Goal: Check status

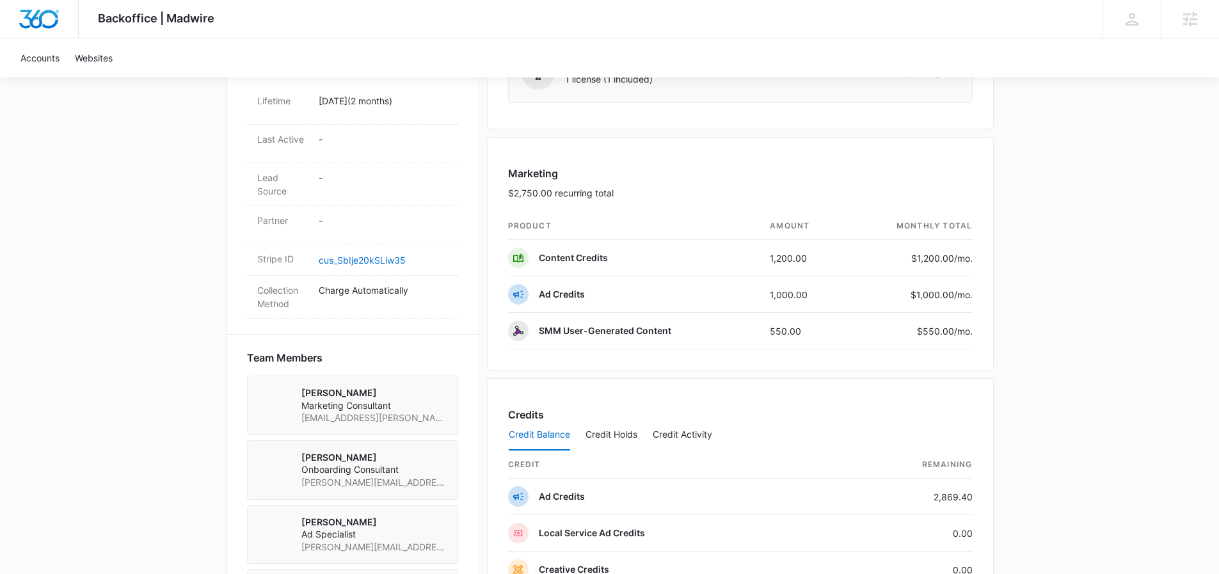
scroll to position [788, 0]
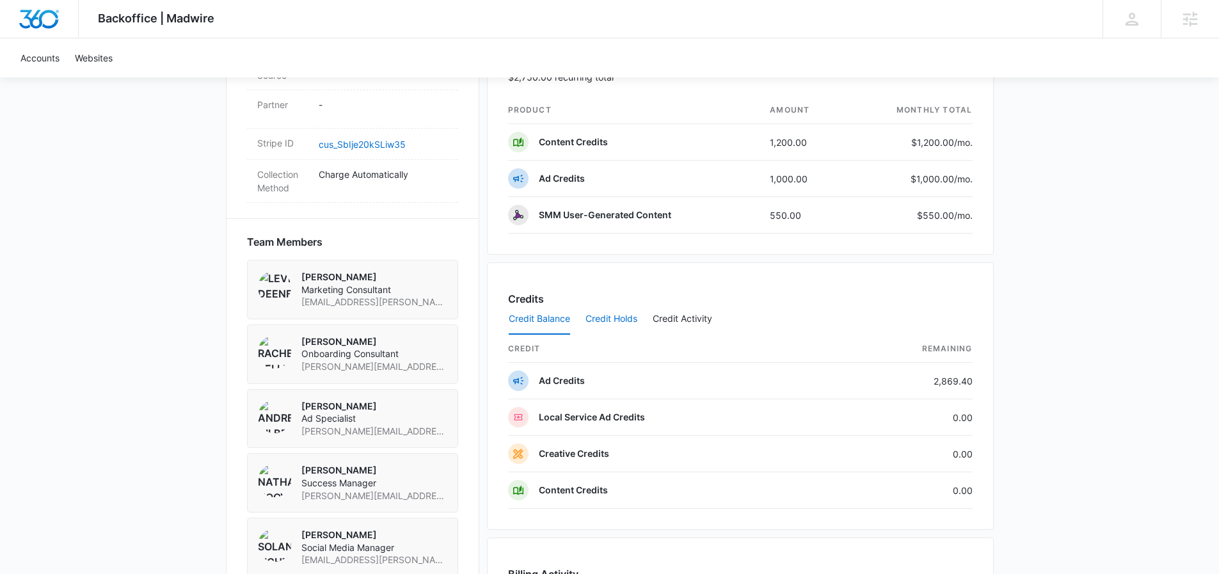
click at [616, 315] on button "Credit Holds" at bounding box center [611, 319] width 52 height 31
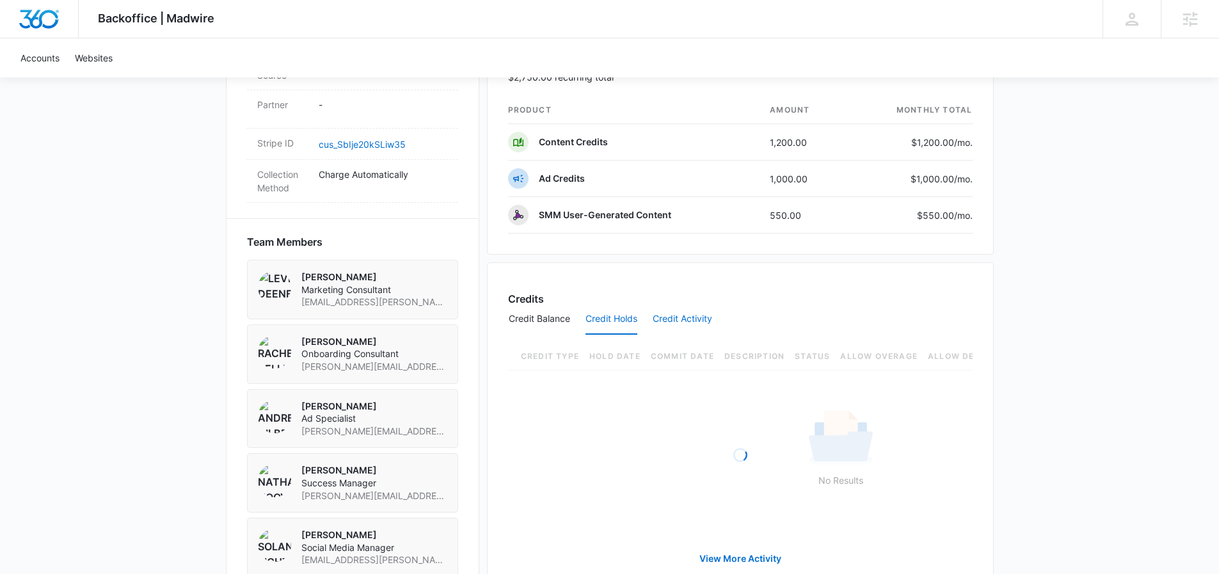
click at [687, 321] on button "Credit Activity" at bounding box center [683, 319] width 60 height 31
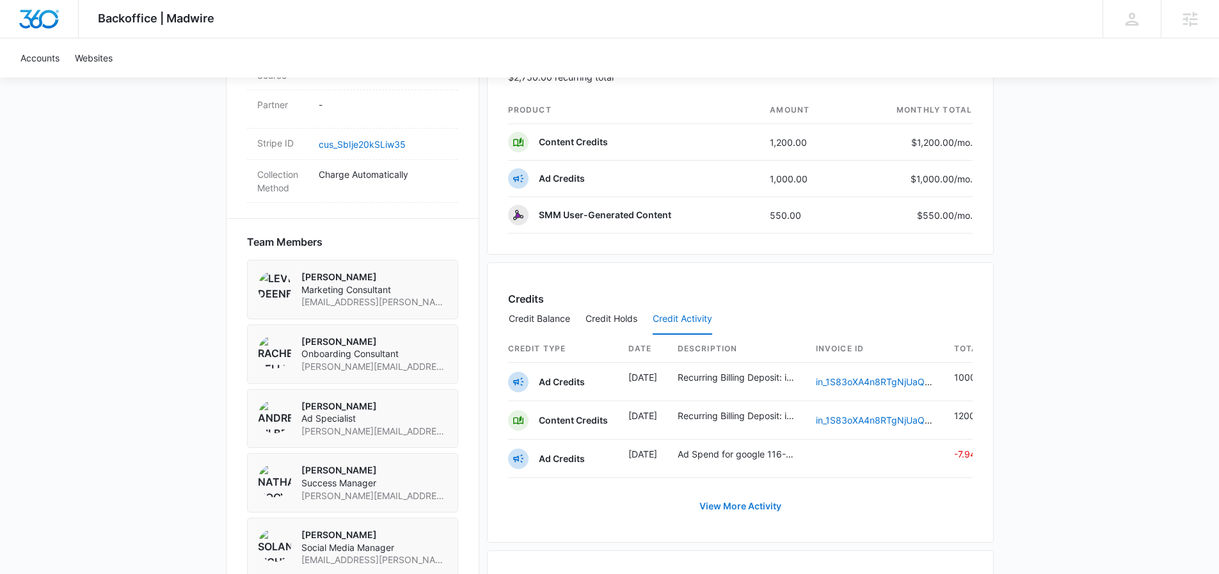
click at [749, 514] on link "View More Activity" at bounding box center [740, 506] width 107 height 31
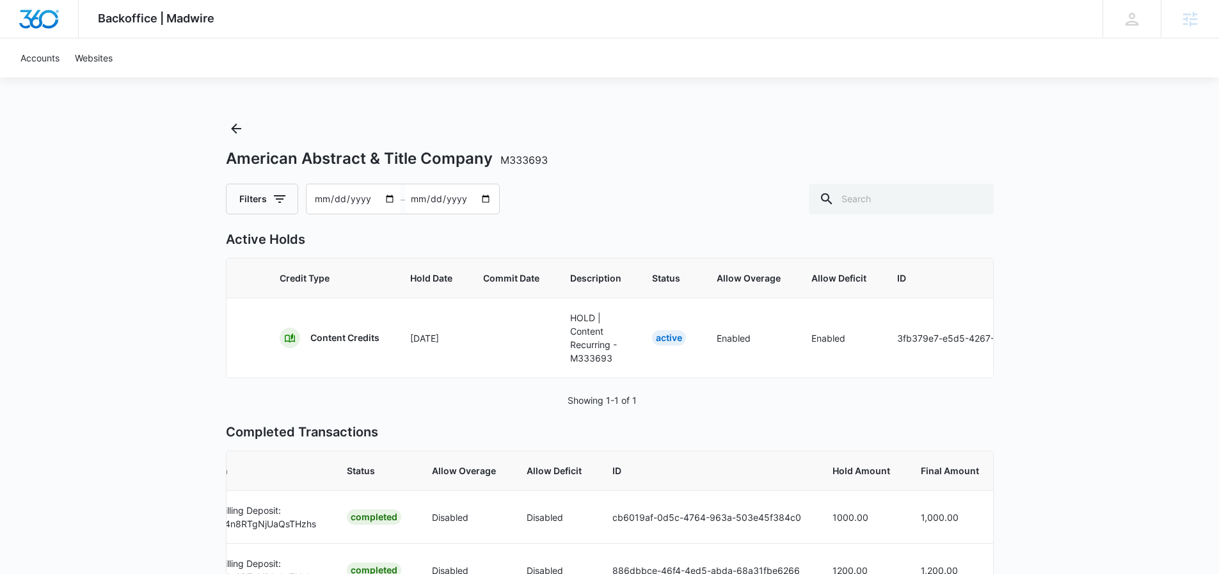
scroll to position [484, 0]
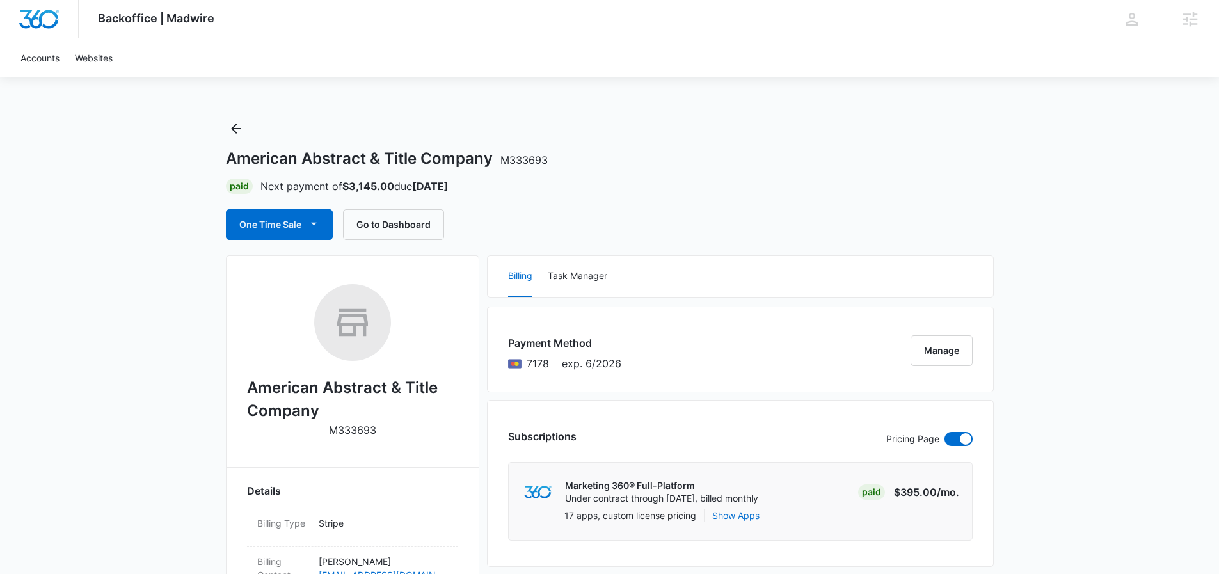
click at [703, 129] on div "American Abstract & Title Company M333693 Paid Next payment of $3,145.00 due Oc…" at bounding box center [610, 179] width 768 height 122
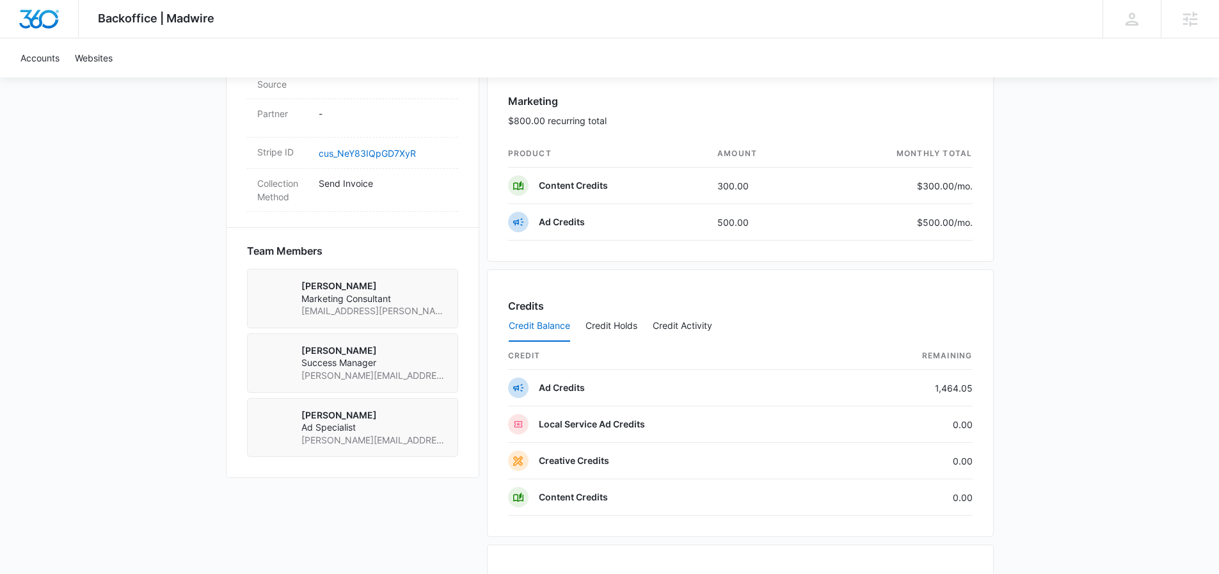
scroll to position [810, 0]
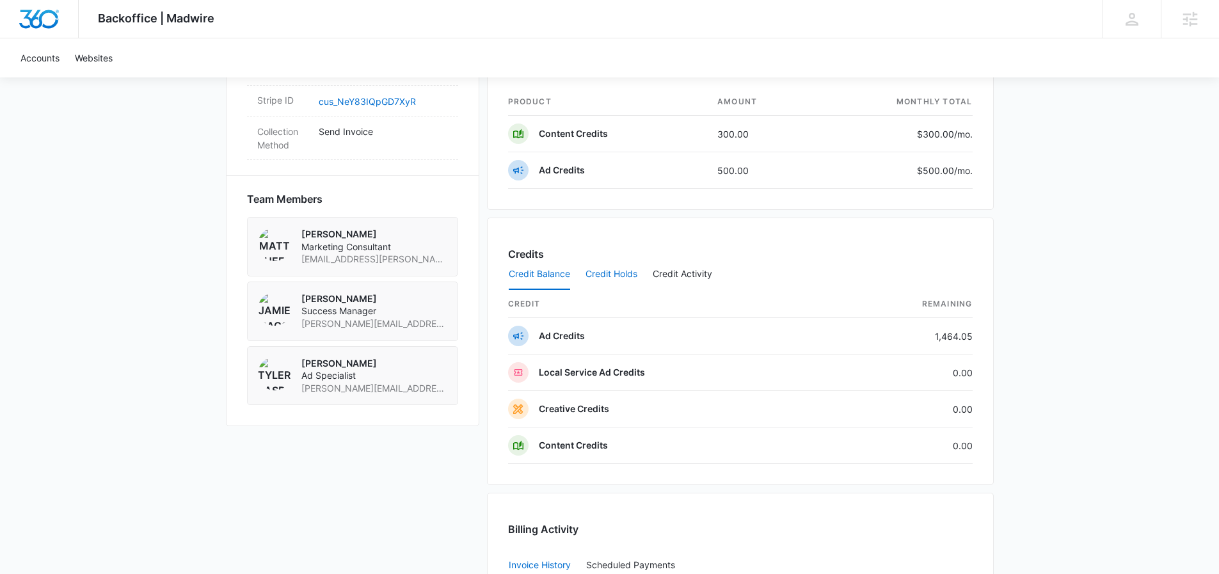
click at [621, 275] on button "Credit Holds" at bounding box center [611, 274] width 52 height 31
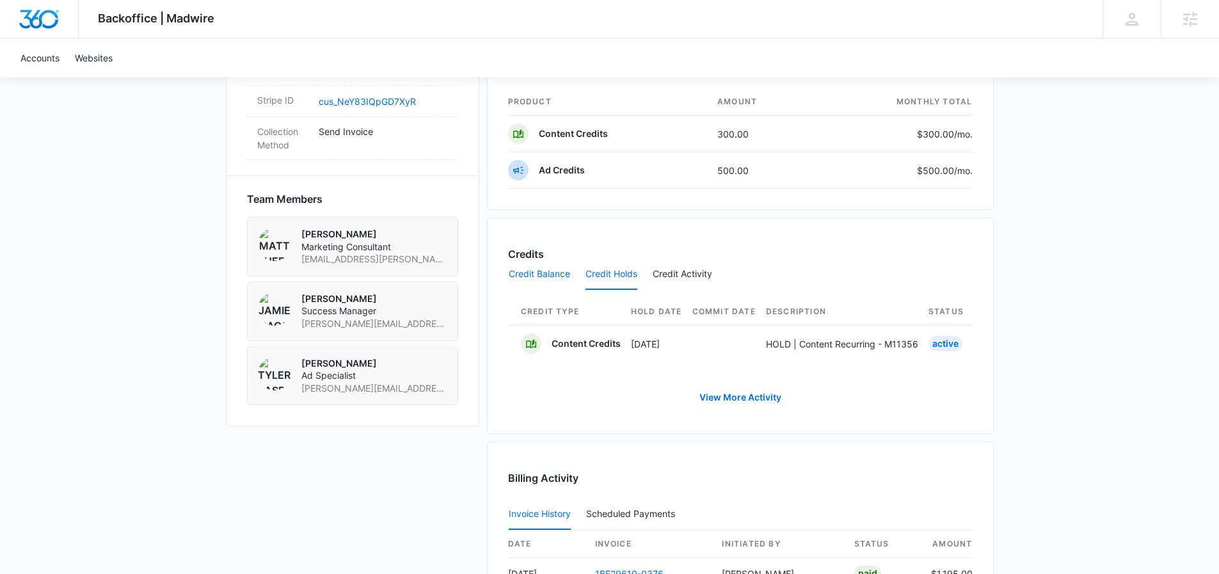
click at [545, 277] on button "Credit Balance" at bounding box center [539, 274] width 61 height 31
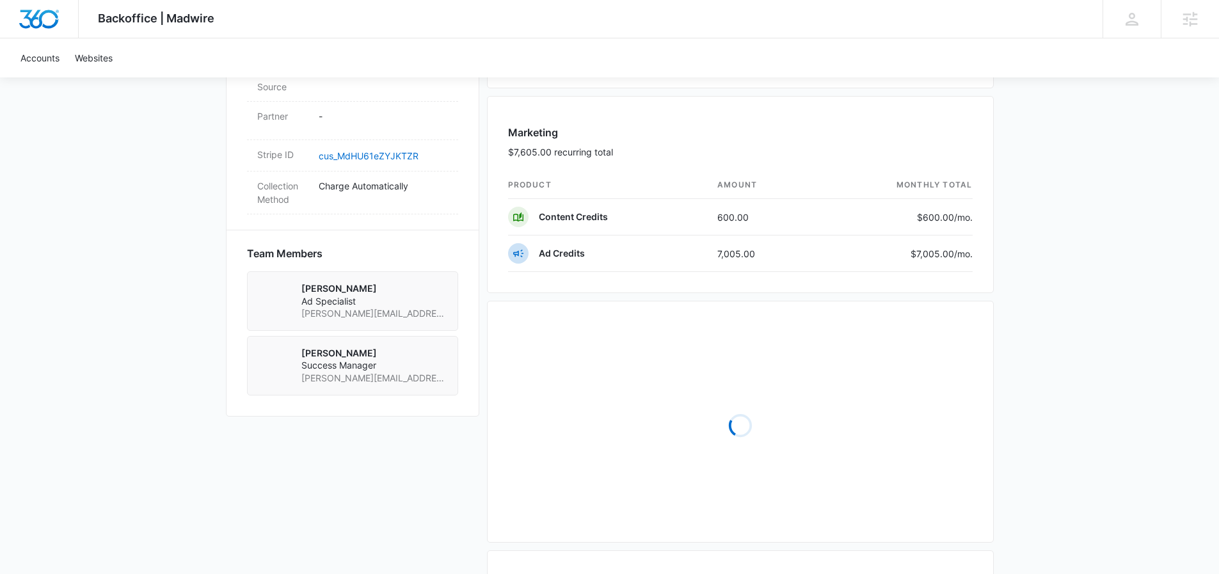
scroll to position [781, 0]
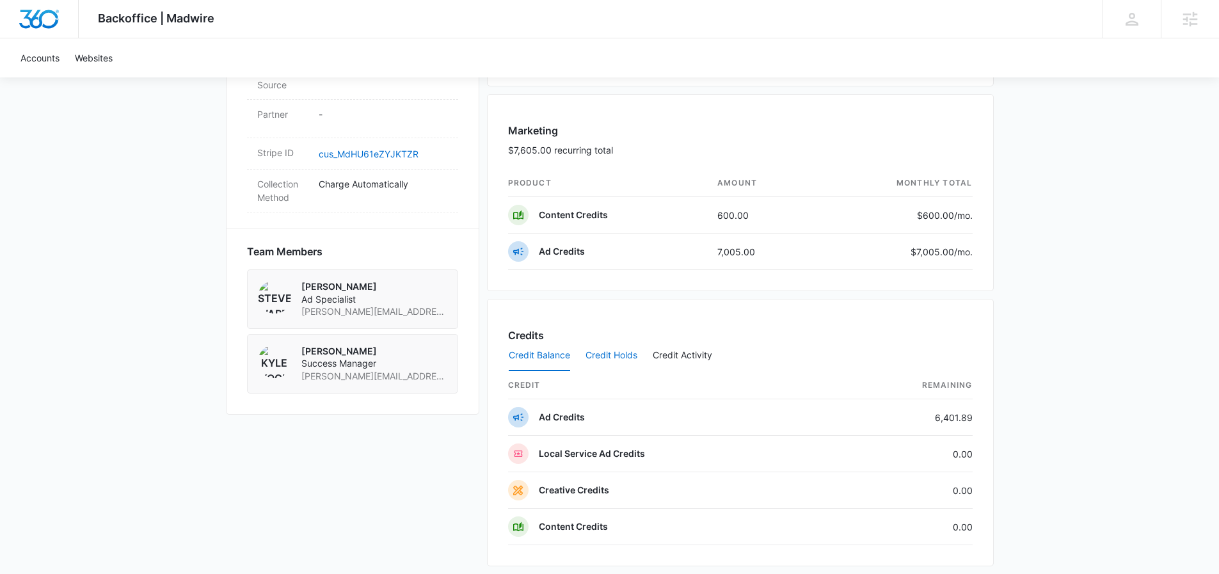
click at [619, 349] on button "Credit Holds" at bounding box center [611, 355] width 52 height 31
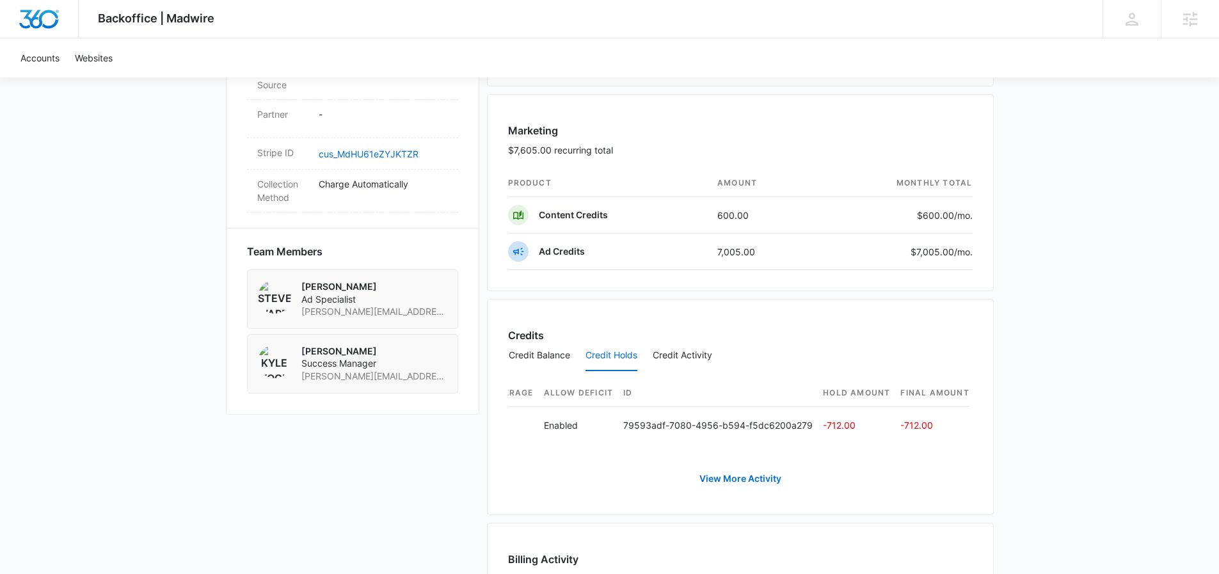
scroll to position [0, 0]
